Goal: Information Seeking & Learning: Learn about a topic

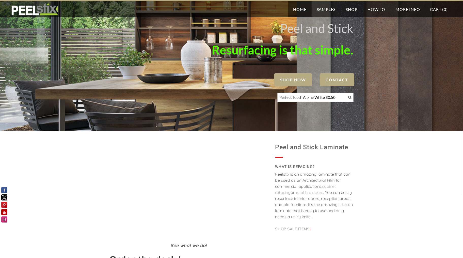
drag, startPoint x: 303, startPoint y: 96, endPoint x: 280, endPoint y: 96, distance: 22.6
click at [262, 96] on div "Perfect Touch Alpine White $0.50" at bounding box center [232, 98] width 244 height 17
drag, startPoint x: 311, startPoint y: 96, endPoint x: 322, endPoint y: 96, distance: 11.2
click at [322, 96] on input "Alpine White $0.50" at bounding box center [315, 97] width 76 height 9
type input "Alpine White"
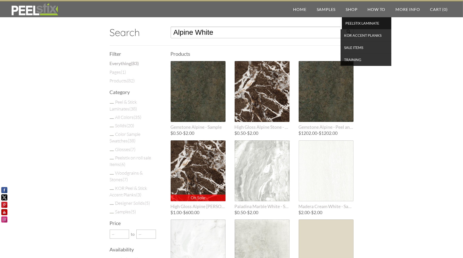
click at [352, 23] on span "PEELSTIX Laminate" at bounding box center [366, 23] width 47 height 7
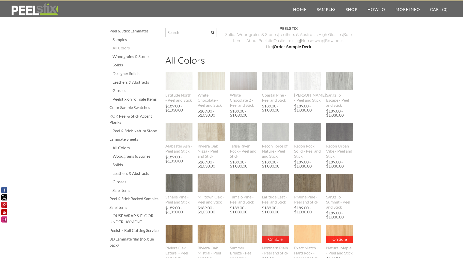
click at [180, 36] on input "Search" at bounding box center [191, 32] width 51 height 9
type input "alpine"
click at [179, 31] on input "Search" at bounding box center [191, 32] width 51 height 9
type input "orchid"
drag, startPoint x: 0, startPoint y: 0, endPoint x: 190, endPoint y: 36, distance: 193.2
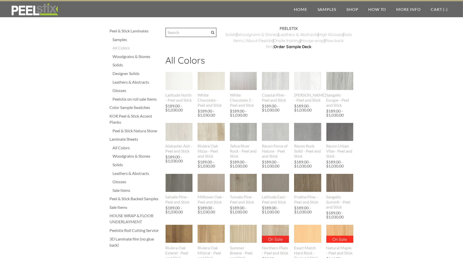
click at [190, 36] on input "Search" at bounding box center [191, 32] width 51 height 9
type input "vanilla"
click at [124, 99] on div "Peelstix on roll sale Items" at bounding box center [137, 99] width 48 height 6
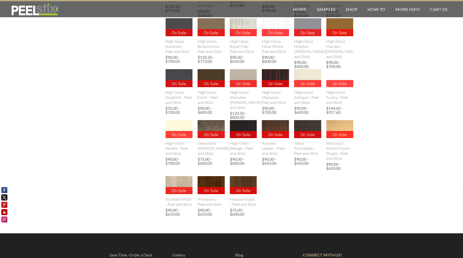
scroll to position [276, 0]
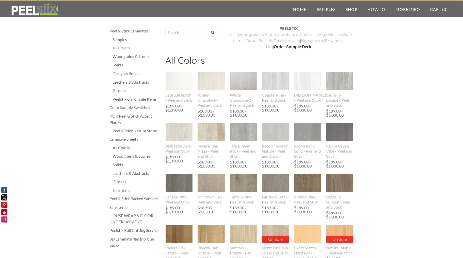
click at [237, 34] on link "​Solids" at bounding box center [230, 34] width 11 height 5
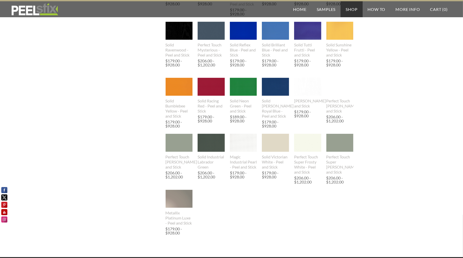
scroll to position [381, 0]
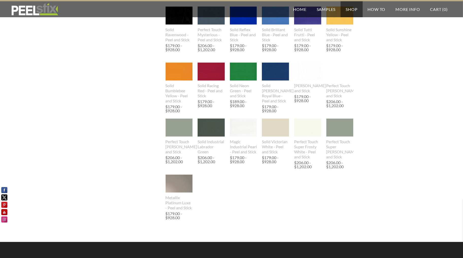
drag, startPoint x: 270, startPoint y: 134, endPoint x: 399, endPoint y: 137, distance: 128.5
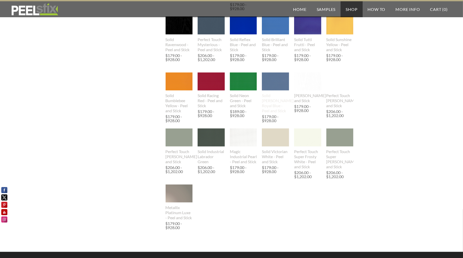
scroll to position [355, 0]
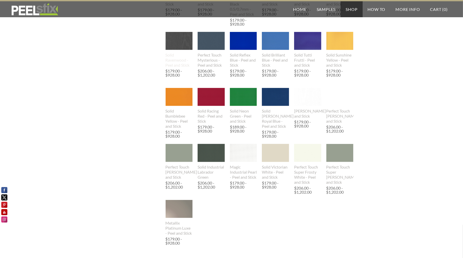
drag, startPoint x: 162, startPoint y: 45, endPoint x: 171, endPoint y: 40, distance: 10.2
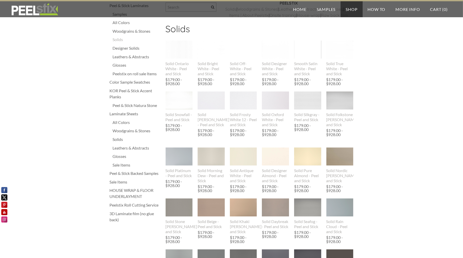
scroll to position [25, 0]
click at [135, 47] on div "Designer Solids" at bounding box center [137, 48] width 48 height 6
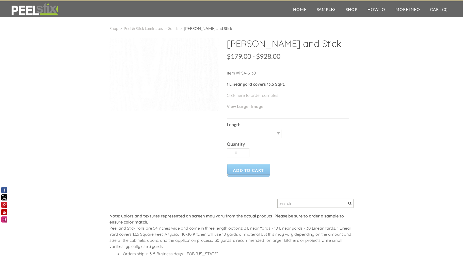
click at [253, 138] on div "Length -- 3LY 10LY 15LY 30LY" at bounding box center [288, 128] width 122 height 19
click at [255, 138] on select "-- 3LY 10LY 15LY 30LY" at bounding box center [254, 133] width 55 height 9
click at [252, 138] on select "-- 3LY 10LY 15LY 30LY" at bounding box center [254, 133] width 55 height 9
select select "3LY"
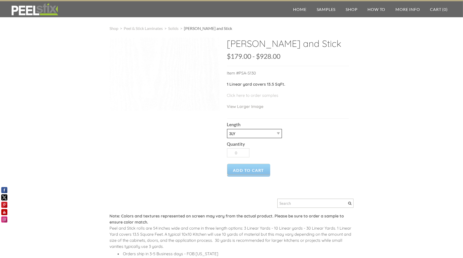
click at [227, 138] on select "-- 3LY 10LY 15LY 30LY" at bounding box center [254, 133] width 55 height 9
type input "1"
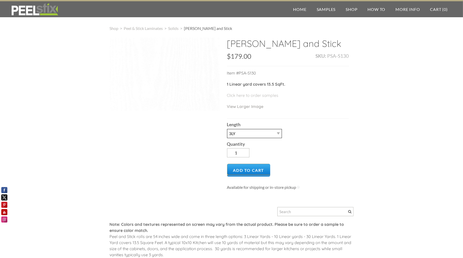
drag, startPoint x: 253, startPoint y: 144, endPoint x: 252, endPoint y: 148, distance: 4.4
click at [253, 138] on select "-- 3LY 10LY 15LY 30LY" at bounding box center [254, 133] width 55 height 9
select select
click at [227, 138] on select "-- 3LY 10LY 15LY 30LY" at bounding box center [254, 133] width 55 height 9
type input "0"
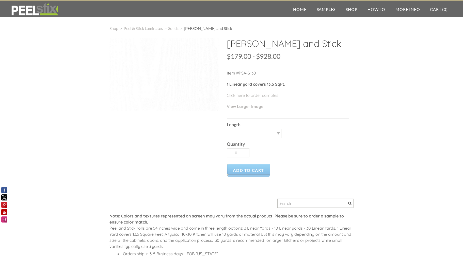
click at [283, 53] on h2 "Matte Ash White - Peel and Stick" at bounding box center [288, 45] width 122 height 15
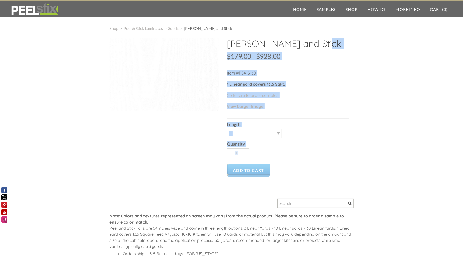
drag, startPoint x: 222, startPoint y: 43, endPoint x: 291, endPoint y: 44, distance: 68.6
click at [291, 44] on div "Matte Ash White - Peel and Stick SKU: $179.00 179 928 $179.00 - $928.00 Unavail…" at bounding box center [232, 161] width 244 height 246
click at [292, 43] on h2 "Matte Ash White - Peel and Stick" at bounding box center [288, 45] width 122 height 15
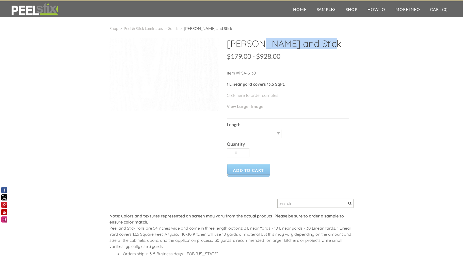
drag, startPoint x: 246, startPoint y: 44, endPoint x: 229, endPoint y: 44, distance: 17.0
click at [229, 44] on h2 "Matte Ash White - Peel and Stick" at bounding box center [288, 45] width 122 height 15
copy h2 "Matte Ash White"
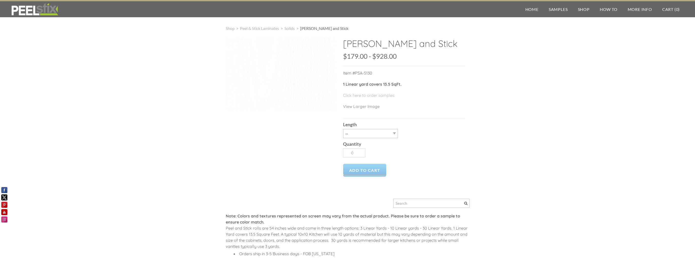
click at [441, 46] on h2 "Matte Ash White - Peel and Stick" at bounding box center [404, 45] width 122 height 15
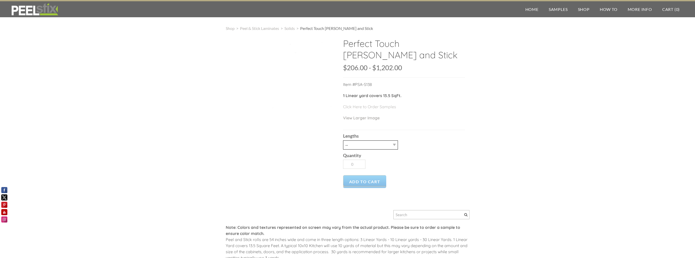
click at [384, 143] on select "-- 3LY 10LY 15LY 30LY" at bounding box center [370, 145] width 55 height 9
click at [391, 131] on div "Lengths -- 3LY 10LY 15LY 30LY" at bounding box center [404, 139] width 122 height 19
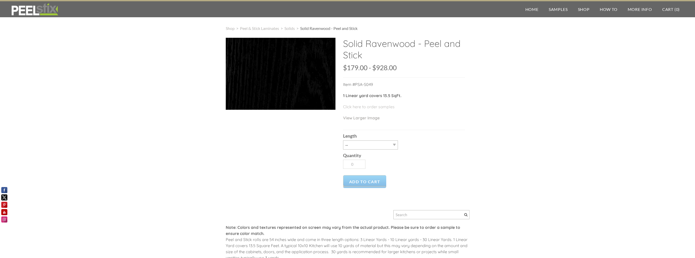
click at [363, 70] on span "$179.00 - $928.00" at bounding box center [370, 68] width 54 height 8
click at [259, 30] on span "Peel & Stick Laminates" at bounding box center [259, 28] width 39 height 5
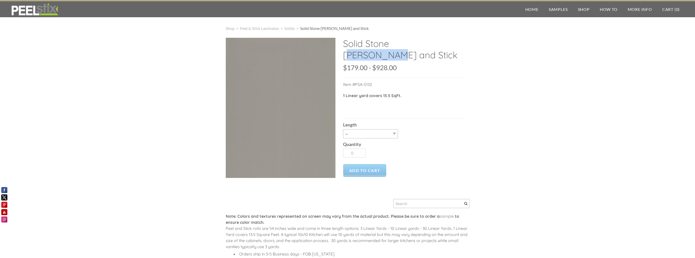
drag, startPoint x: 412, startPoint y: 42, endPoint x: 365, endPoint y: 45, distance: 47.1
click at [365, 45] on h2 "Solid Stone Gray - Peel and Stick" at bounding box center [404, 51] width 122 height 27
copy h2 "Stone Gray"
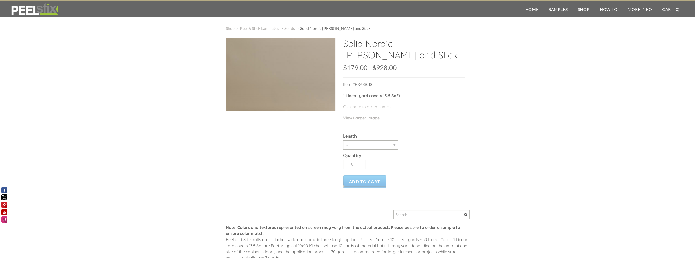
click at [382, 43] on h2 "Solid Nordic Gray - Peel and Stick" at bounding box center [404, 51] width 122 height 27
copy h2 "Nordic"
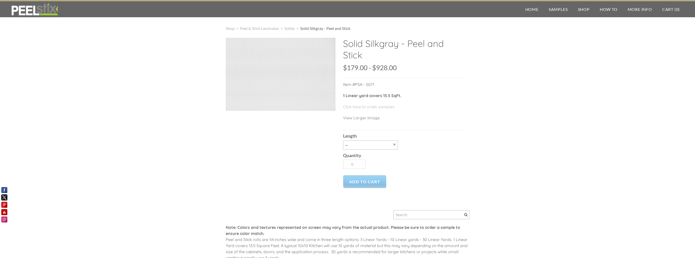
click at [386, 47] on h2 "Solid Silkgray - Peel and Stick" at bounding box center [404, 51] width 122 height 27
copy h2 "Silkgray"
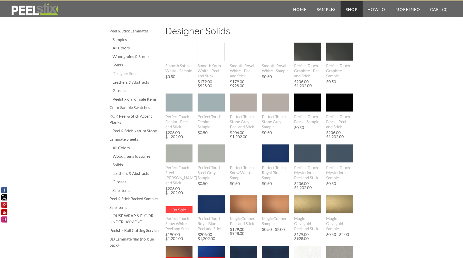
drag, startPoint x: 241, startPoint y: 109, endPoint x: 382, endPoint y: 104, distance: 140.2
click at [123, 40] on div "Samples" at bounding box center [137, 40] width 48 height 6
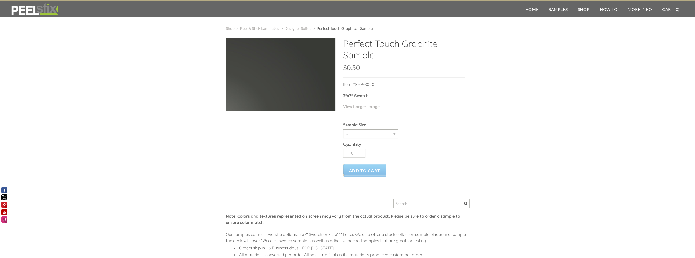
click at [412, 44] on h2 "Perfect Touch Graphite - Sample" at bounding box center [404, 51] width 122 height 27
copy h2 "Graphite"
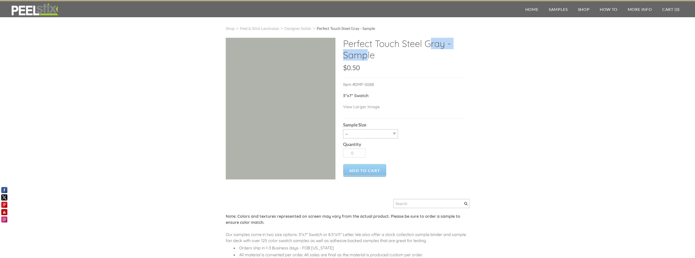
drag, startPoint x: 401, startPoint y: 43, endPoint x: 443, endPoint y: 46, distance: 41.7
click at [443, 46] on h2 "Perfect Touch Steel Gray - Sample" at bounding box center [404, 51] width 122 height 27
copy h2 "Steel Gray"
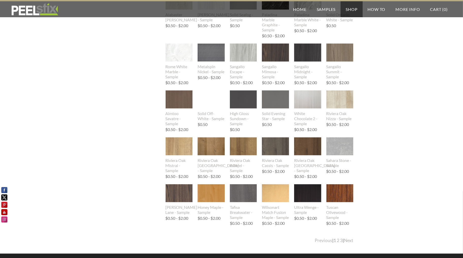
scroll to position [406, 0]
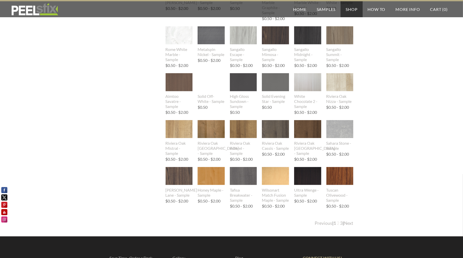
click at [337, 223] on link "2" at bounding box center [338, 223] width 3 height 5
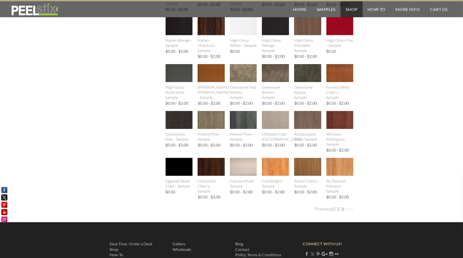
click at [348, 209] on link "Next" at bounding box center [348, 209] width 9 height 5
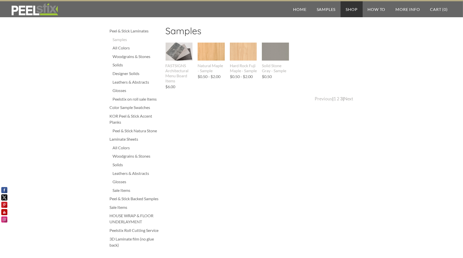
click at [134, 31] on div "Peel & Stick Laminates" at bounding box center [135, 31] width 51 height 6
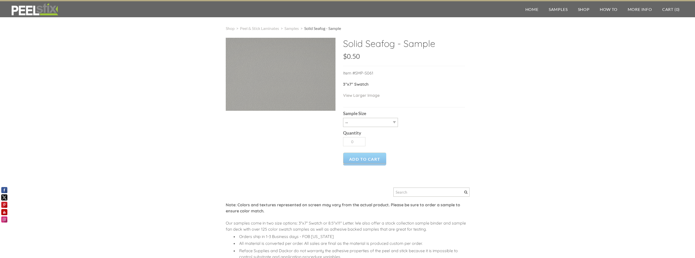
click at [378, 46] on h2 "Solid Seafog - Sample" at bounding box center [404, 45] width 122 height 15
copy h2 "Seafog"
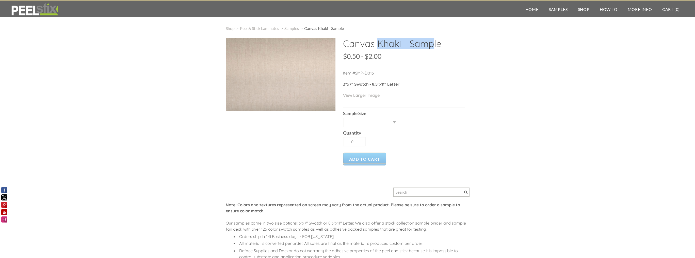
drag, startPoint x: 344, startPoint y: 42, endPoint x: 399, endPoint y: 44, distance: 55.1
click at [399, 44] on h2 "Canvas Khaki - Sample" at bounding box center [404, 45] width 122 height 15
copy h2 "Canvas Khaki"
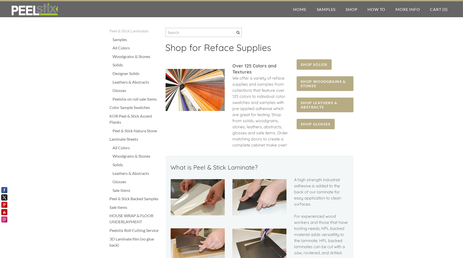
click at [119, 167] on div "Solids" at bounding box center [137, 165] width 48 height 6
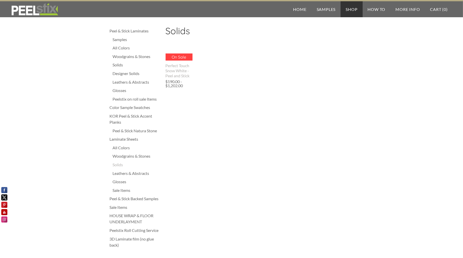
click at [130, 139] on div "Laminate Sheets" at bounding box center [135, 139] width 51 height 6
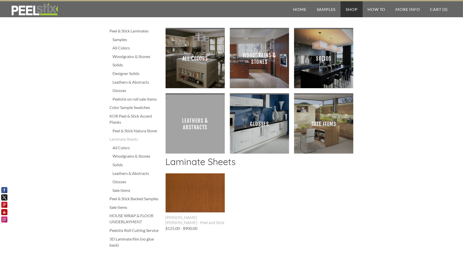
click at [318, 61] on span "Solids" at bounding box center [323, 58] width 51 height 51
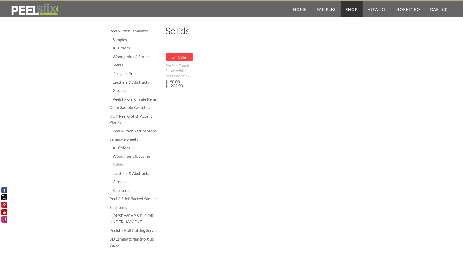
click at [127, 199] on div "Peel & Stick Backed Samples" at bounding box center [135, 199] width 51 height 6
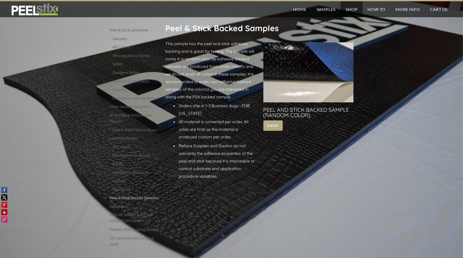
click at [132, 239] on div "3D Laminate film (no glue back)" at bounding box center [135, 241] width 51 height 12
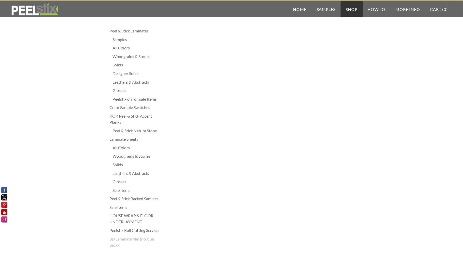
click at [135, 31] on div "Peel & Stick Laminates" at bounding box center [135, 31] width 51 height 6
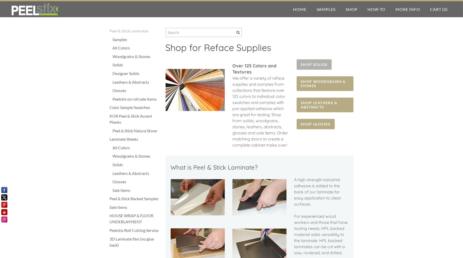
click at [313, 67] on span "SHOP SOLIDS" at bounding box center [313, 64] width 35 height 10
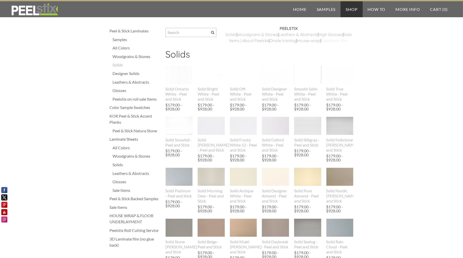
click at [321, 43] on link "Raw back film" at bounding box center [334, 40] width 27 height 5
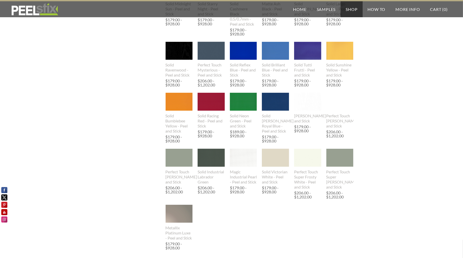
scroll to position [355, 0]
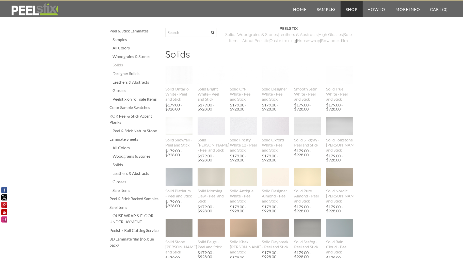
click at [122, 40] on div "Samples" at bounding box center [137, 40] width 48 height 6
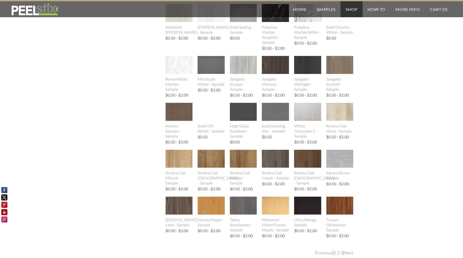
scroll to position [381, 0]
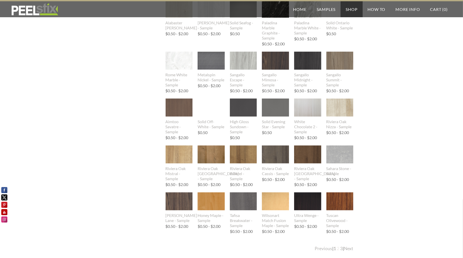
click at [337, 249] on link "2" at bounding box center [338, 248] width 3 height 5
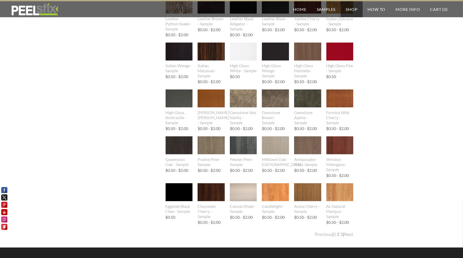
scroll to position [0, 0]
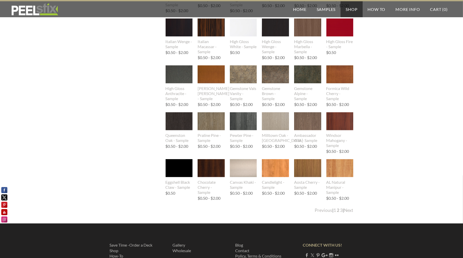
scroll to position [406, 0]
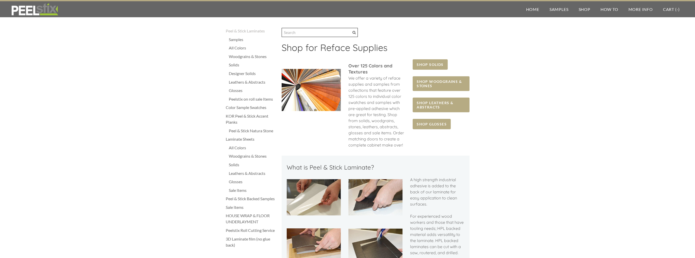
click at [287, 31] on input "Search" at bounding box center [320, 32] width 76 height 9
type input "lotus"
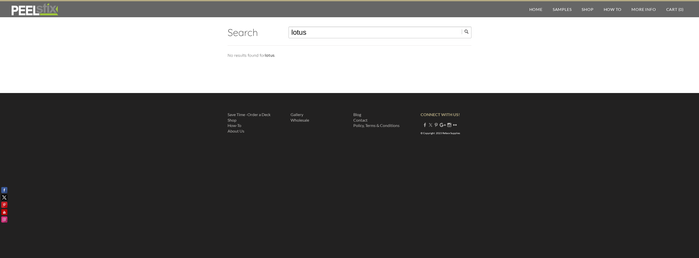
click at [311, 31] on input "lotus" at bounding box center [379, 33] width 183 height 12
type input "feelz"
click at [461, 29] on input "submit" at bounding box center [466, 31] width 10 height 5
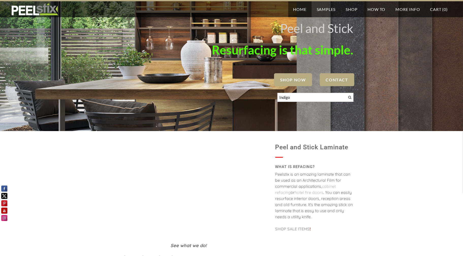
type input "Indigo"
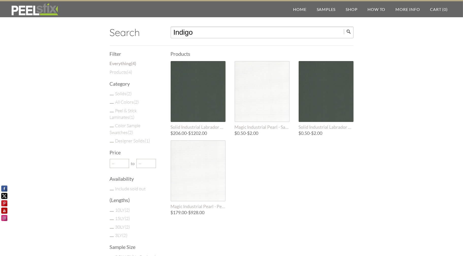
click at [186, 35] on input "Indigo" at bounding box center [262, 33] width 183 height 12
type input "manatee"
click at [344, 29] on input "submit" at bounding box center [349, 31] width 10 height 5
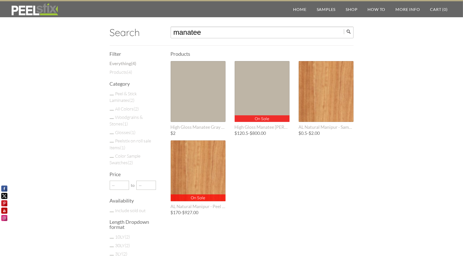
click at [226, 34] on input "manatee" at bounding box center [262, 33] width 183 height 12
